Goal: Navigation & Orientation: Find specific page/section

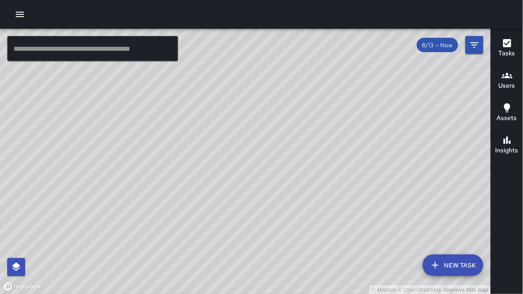
drag, startPoint x: 100, startPoint y: 12, endPoint x: 94, endPoint y: 13, distance: 5.5
click at [98, 12] on div at bounding box center [261, 14] width 523 height 29
click at [79, 1] on div at bounding box center [261, 14] width 523 height 29
click at [19, 14] on icon "button" at bounding box center [20, 14] width 8 height 5
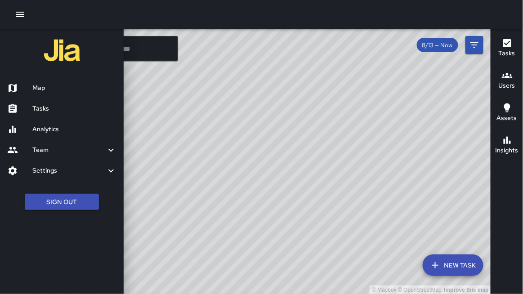
click at [40, 150] on h6 "Team" at bounding box center [68, 150] width 73 height 10
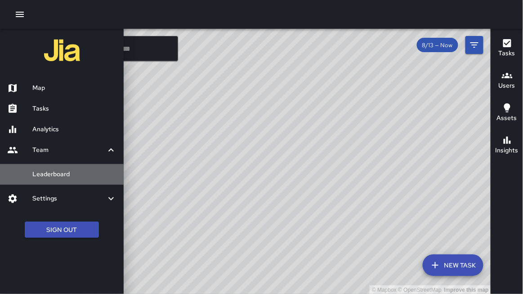
click at [51, 173] on h6 "Leaderboard" at bounding box center [74, 174] width 84 height 10
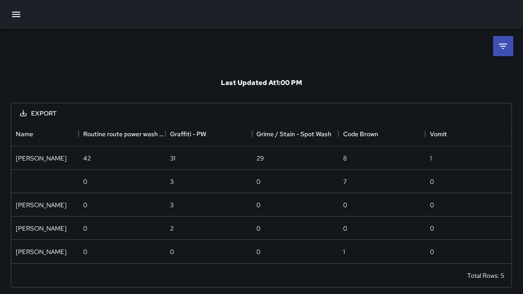
scroll to position [142, 501]
click at [502, 53] on li at bounding box center [503, 46] width 20 height 20
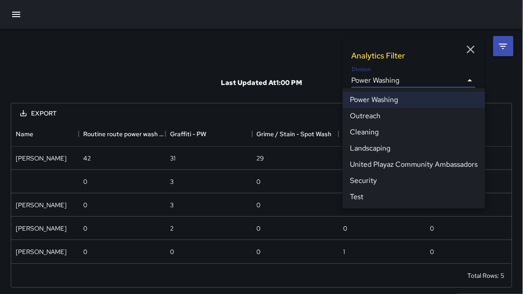
click at [375, 80] on body "**********" at bounding box center [261, 149] width 523 height 298
click at [369, 132] on li "Cleaning" at bounding box center [413, 132] width 142 height 16
type input "**********"
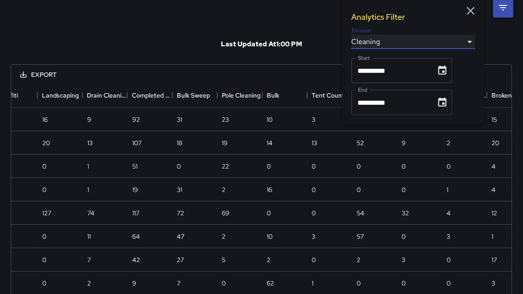
scroll to position [0, 0]
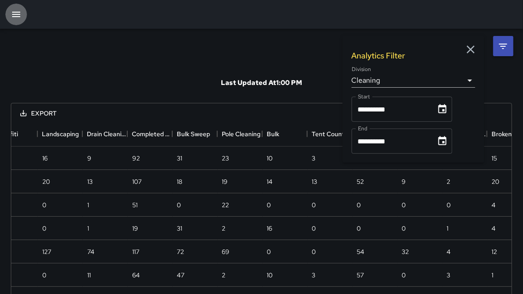
click at [13, 14] on icon "button" at bounding box center [16, 14] width 8 height 5
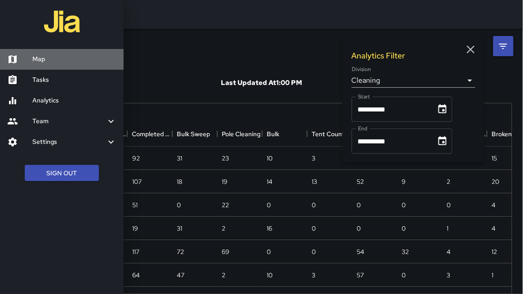
click at [40, 58] on h6 "Map" at bounding box center [74, 59] width 84 height 10
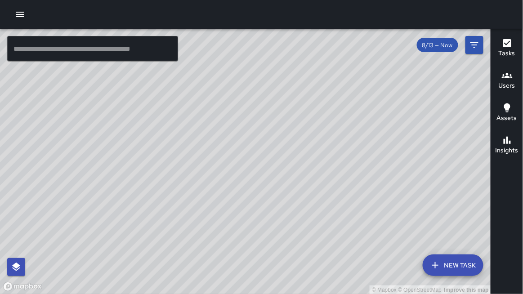
click at [501, 83] on h6 "Users" at bounding box center [506, 86] width 17 height 10
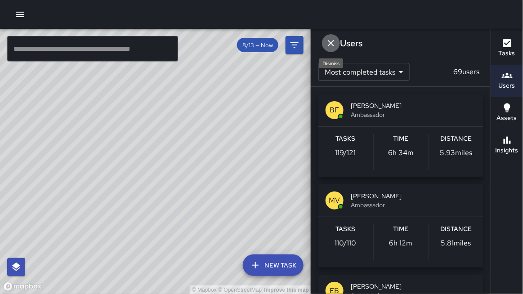
click at [330, 42] on icon "Dismiss" at bounding box center [331, 43] width 6 height 6
